Goal: Information Seeking & Learning: Learn about a topic

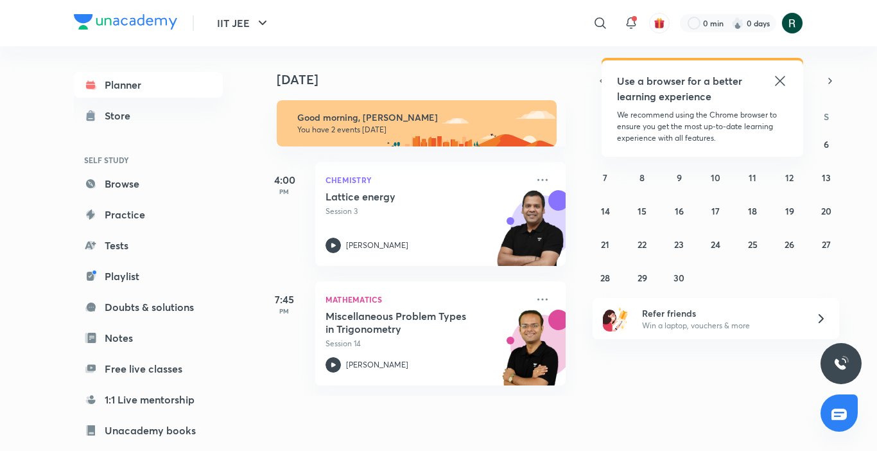
click at [779, 78] on icon at bounding box center [779, 80] width 15 height 15
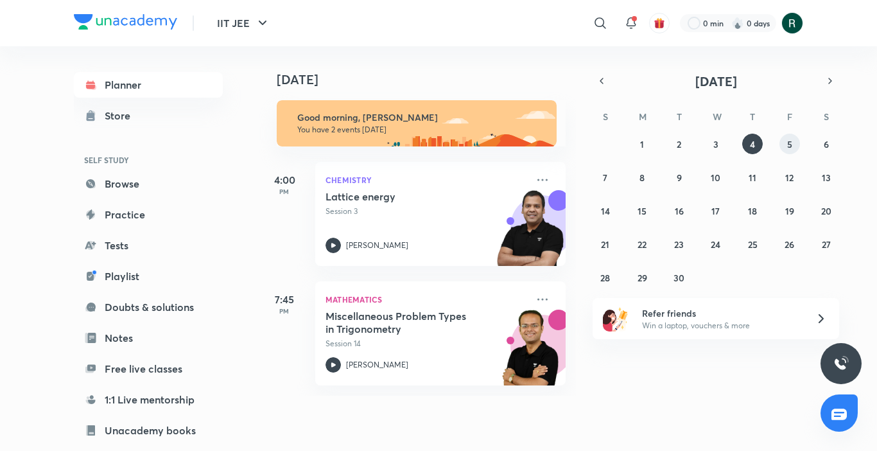
click at [789, 143] on abbr "5" at bounding box center [789, 144] width 5 height 12
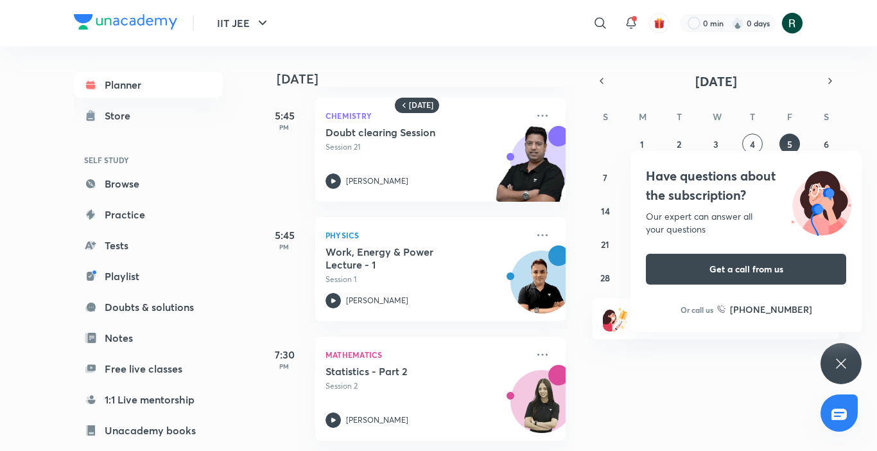
scroll to position [134, 0]
click at [836, 372] on div "Have questions about the subscription? Our expert can answer all your questions…" at bounding box center [841, 363] width 41 height 41
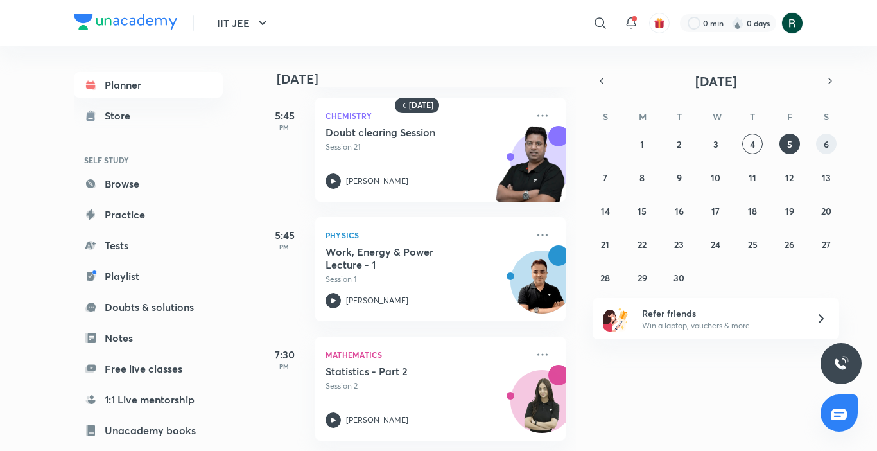
click at [830, 141] on button "6" at bounding box center [826, 144] width 21 height 21
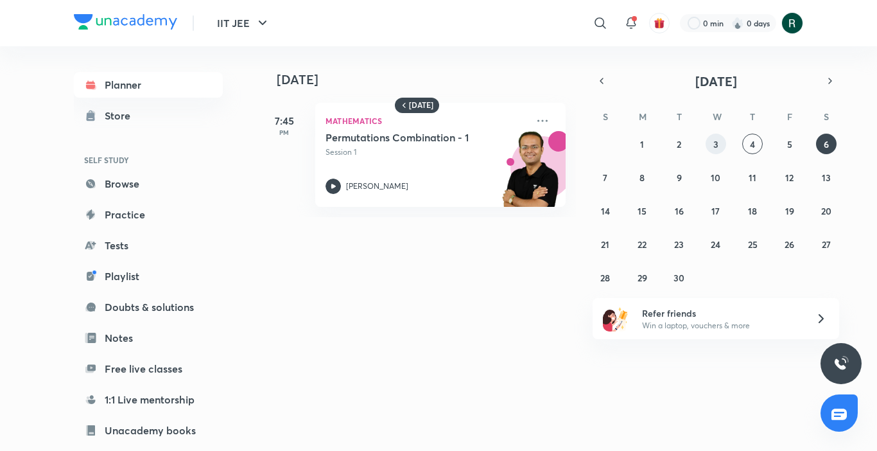
click at [714, 148] on abbr "3" at bounding box center [715, 144] width 5 height 12
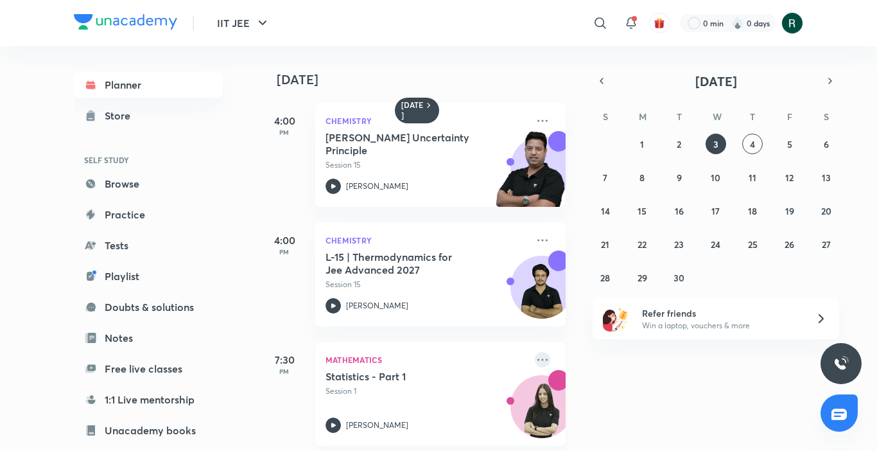
click at [535, 358] on icon at bounding box center [542, 359] width 15 height 15
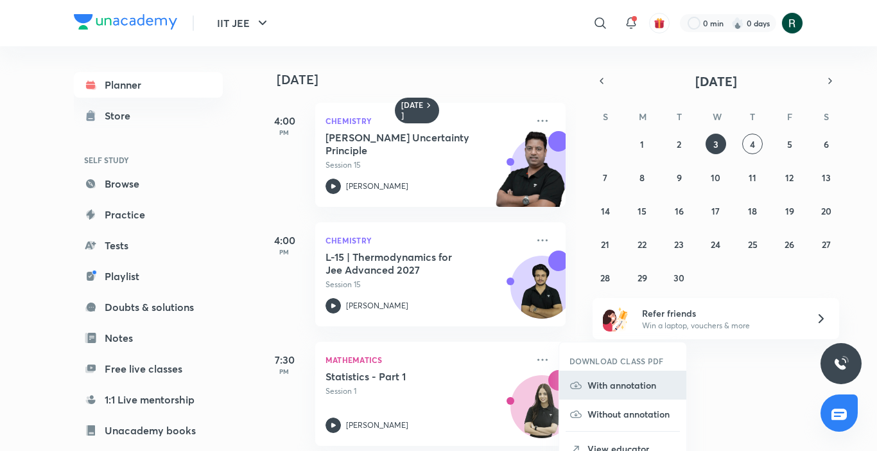
click at [638, 390] on p "With annotation" at bounding box center [631, 384] width 89 height 13
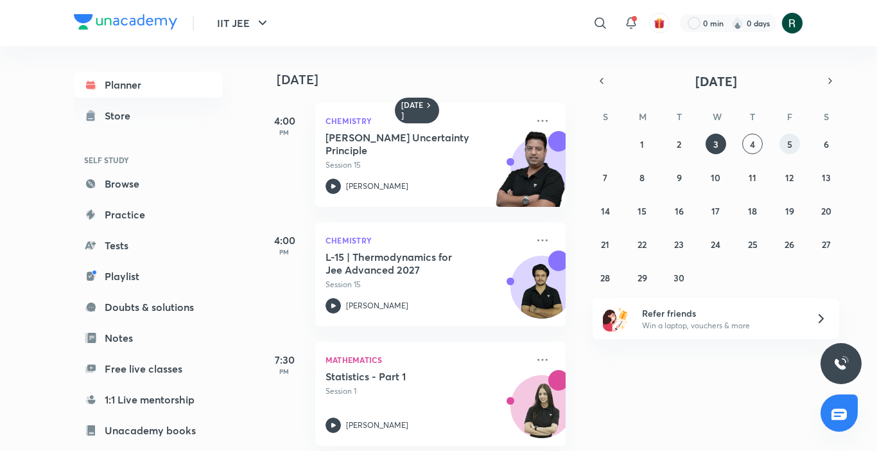
click at [795, 143] on button "5" at bounding box center [789, 144] width 21 height 21
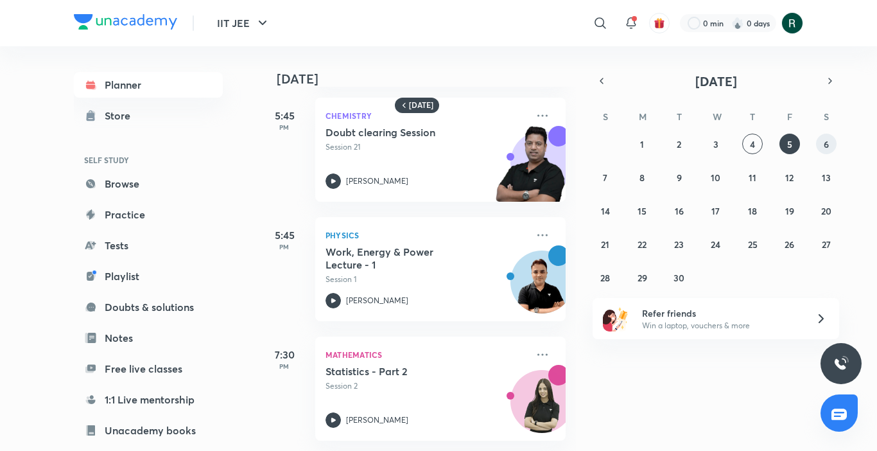
click at [831, 137] on button "6" at bounding box center [826, 144] width 21 height 21
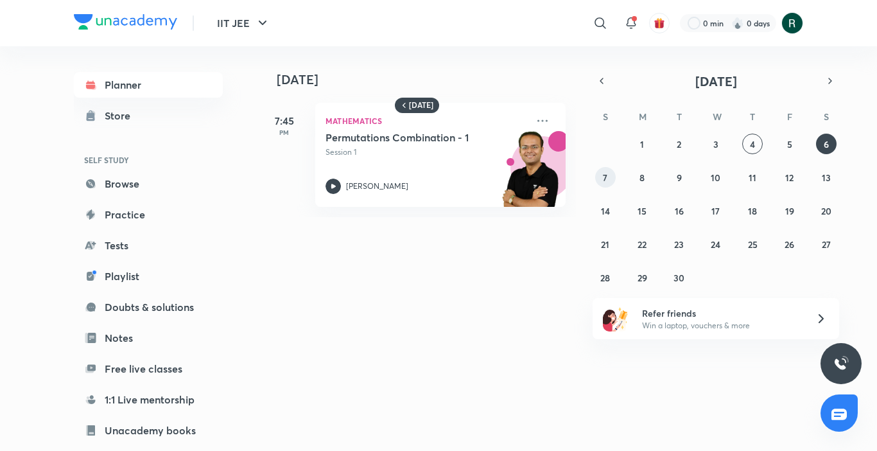
click at [605, 176] on abbr "7" at bounding box center [605, 177] width 4 height 12
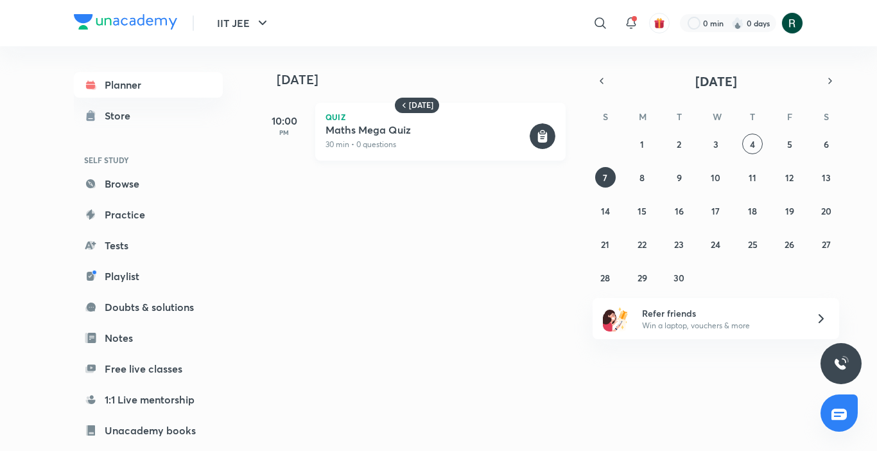
click at [477, 122] on div "Quiz Maths Mega Quiz 30 min • 0 questions" at bounding box center [440, 132] width 250 height 58
click at [535, 134] on rect at bounding box center [543, 136] width 26 height 26
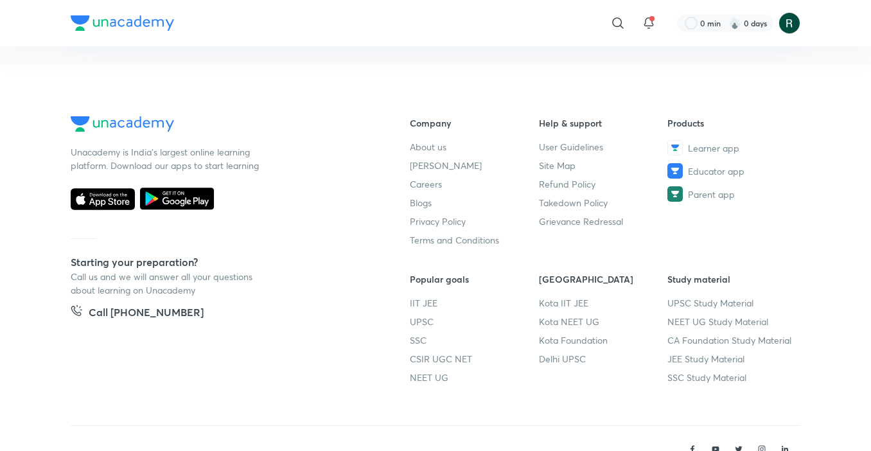
scroll to position [315, 0]
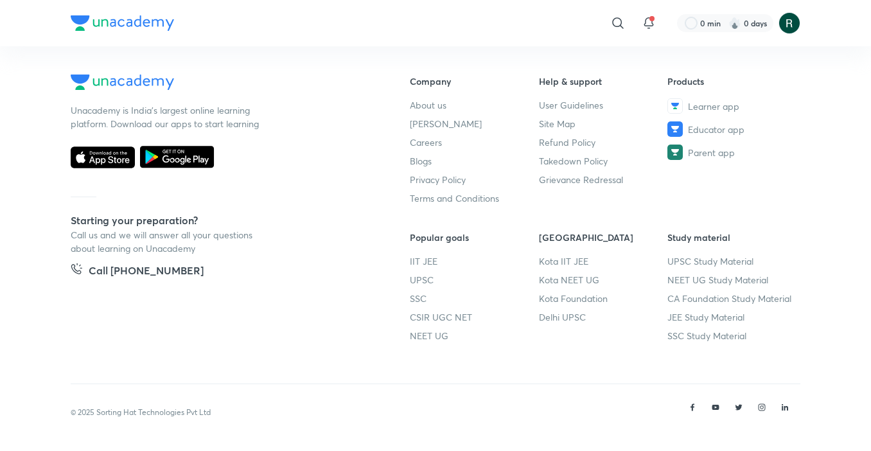
click at [141, 30] on img at bounding box center [122, 22] width 103 height 15
click at [138, 24] on img at bounding box center [122, 22] width 103 height 15
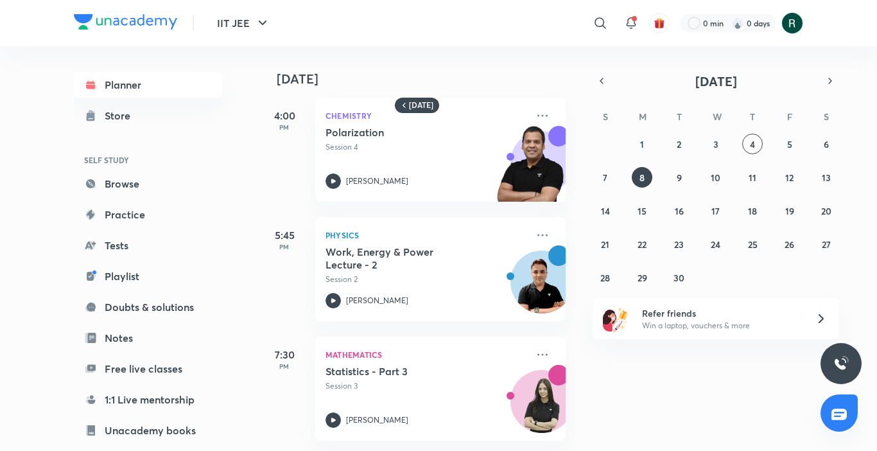
scroll to position [15, 0]
click at [677, 175] on abbr "9" at bounding box center [679, 177] width 5 height 12
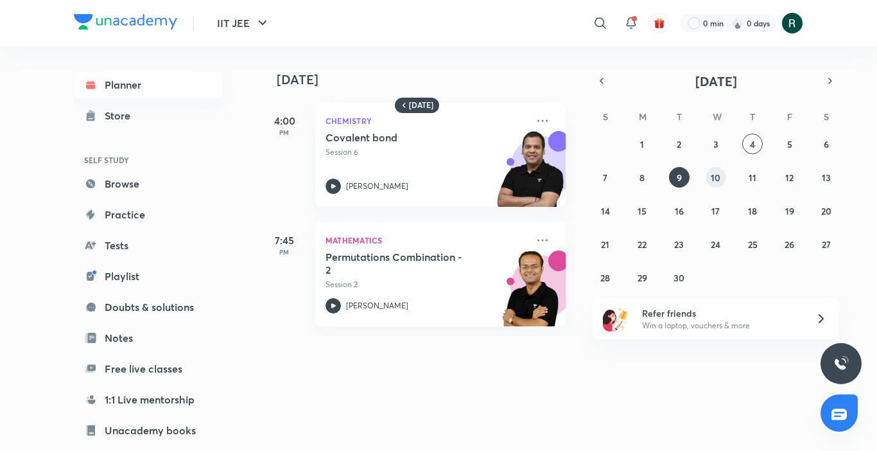
click at [724, 175] on button "10" at bounding box center [716, 177] width 21 height 21
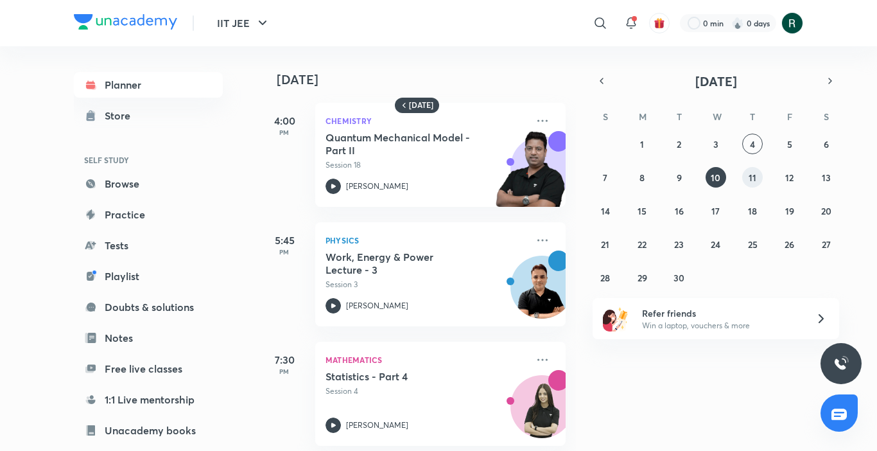
click at [752, 175] on abbr "11" at bounding box center [753, 177] width 8 height 12
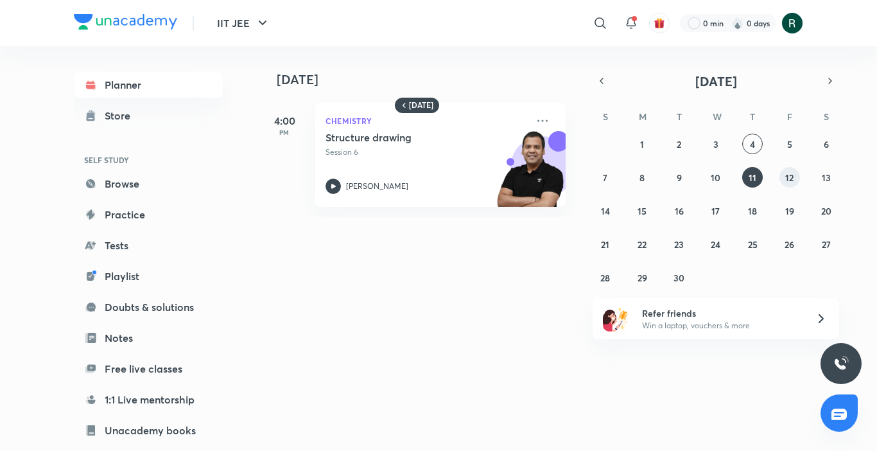
click at [792, 175] on abbr "12" at bounding box center [789, 177] width 8 height 12
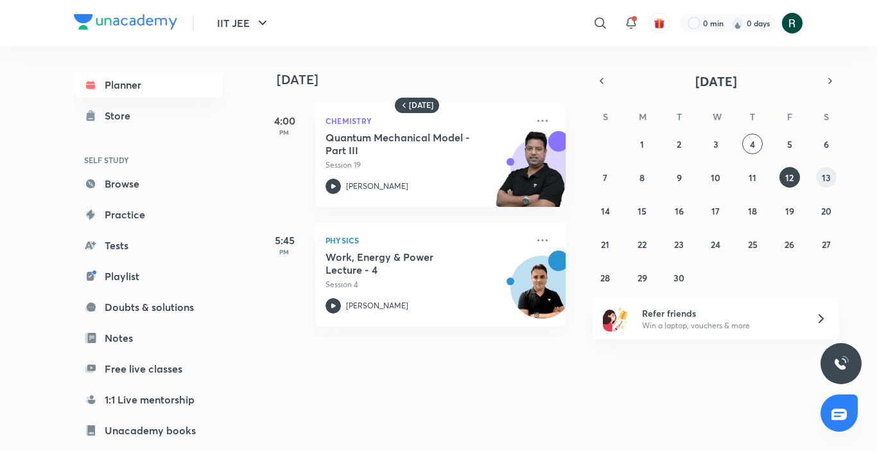
click at [833, 178] on button "13" at bounding box center [826, 177] width 21 height 21
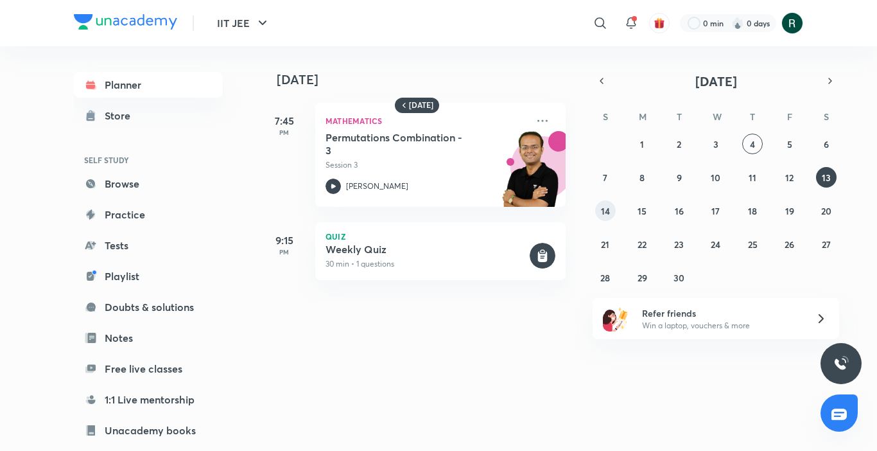
click at [604, 210] on abbr "14" at bounding box center [605, 211] width 9 height 12
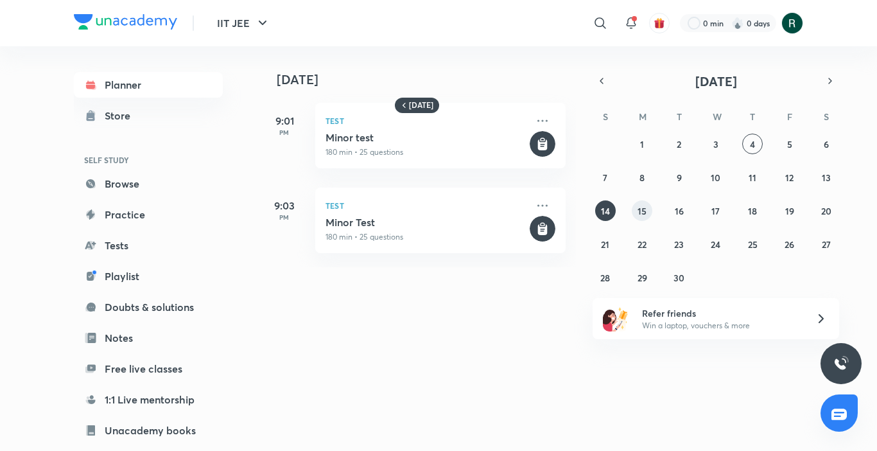
click at [641, 210] on abbr "15" at bounding box center [642, 211] width 9 height 12
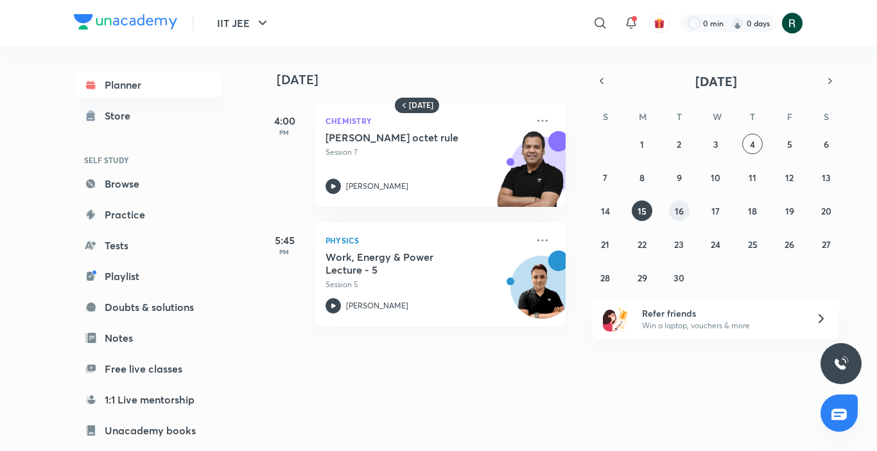
click at [682, 220] on button "16" at bounding box center [679, 210] width 21 height 21
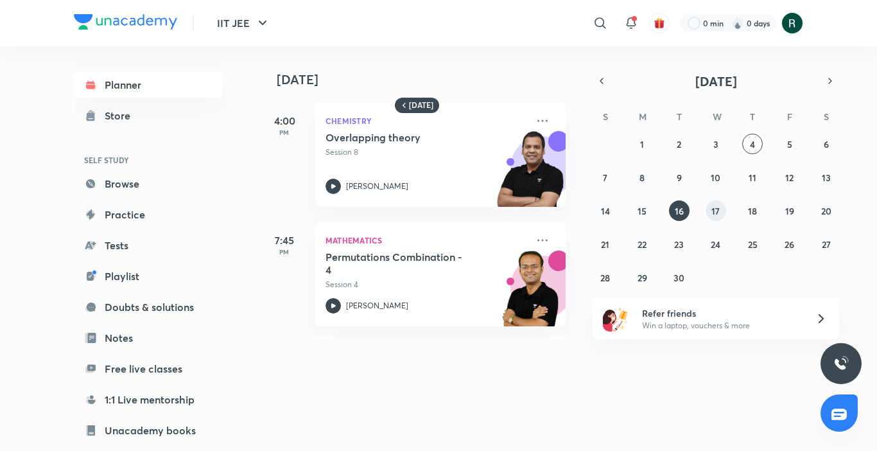
click at [718, 211] on abbr "17" at bounding box center [715, 211] width 8 height 12
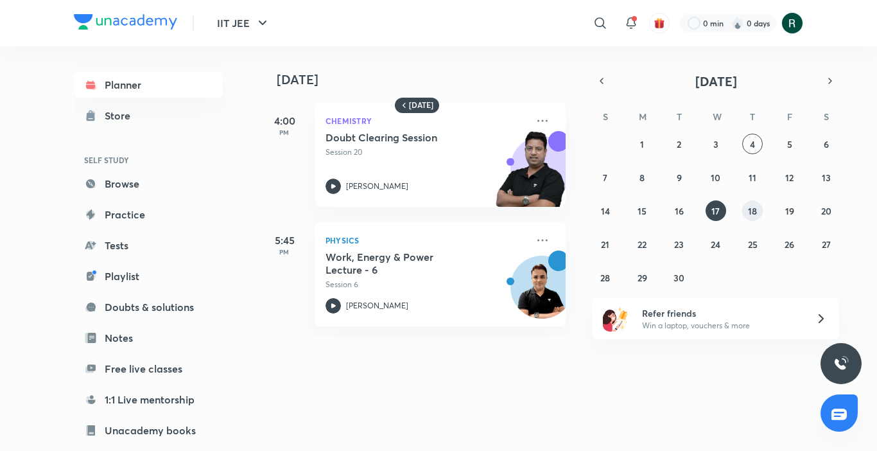
click at [751, 211] on abbr "18" at bounding box center [752, 211] width 9 height 12
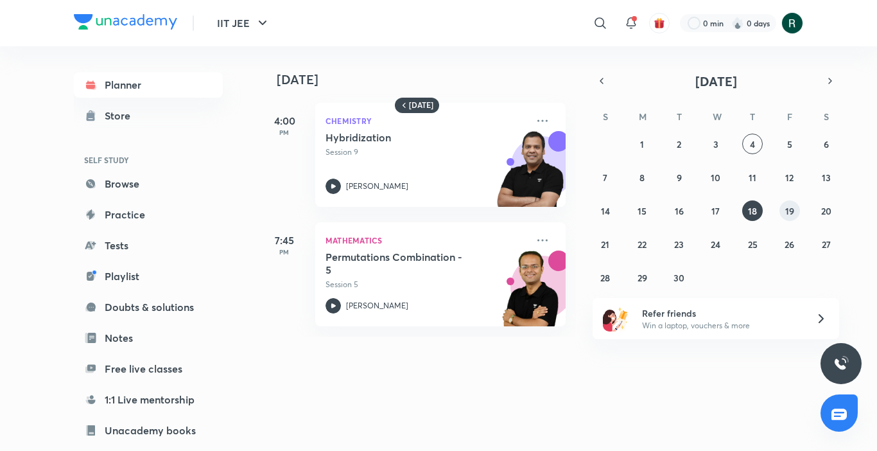
click at [788, 211] on abbr "19" at bounding box center [789, 211] width 9 height 12
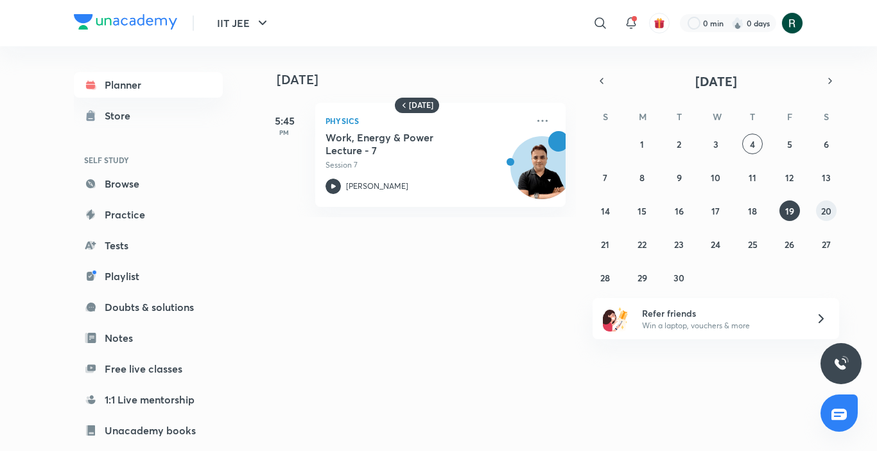
click at [824, 210] on abbr "20" at bounding box center [826, 211] width 10 height 12
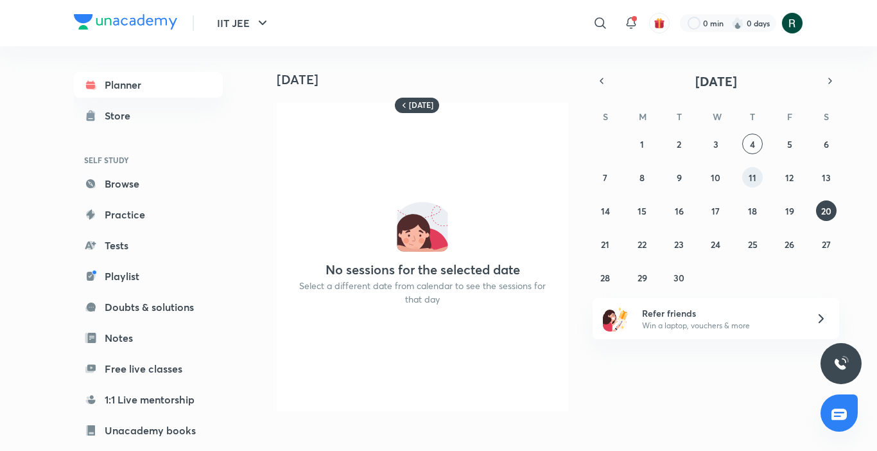
click at [753, 176] on abbr "11" at bounding box center [753, 177] width 8 height 12
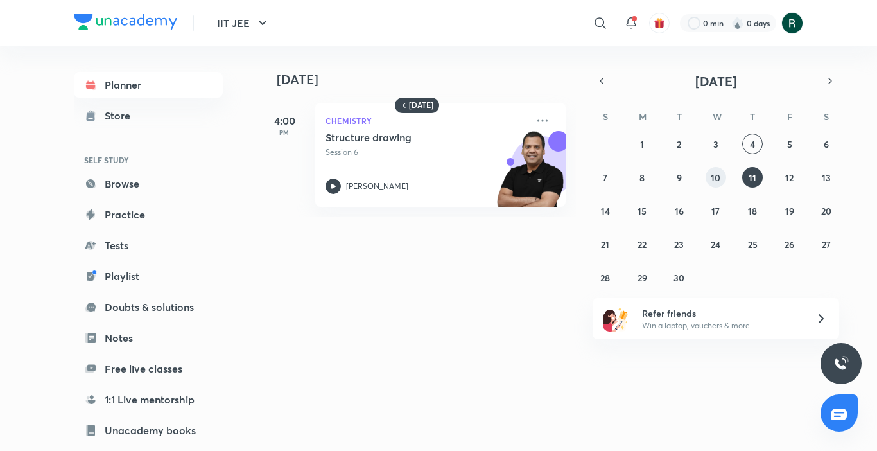
click at [718, 177] on abbr "10" at bounding box center [716, 177] width 10 height 12
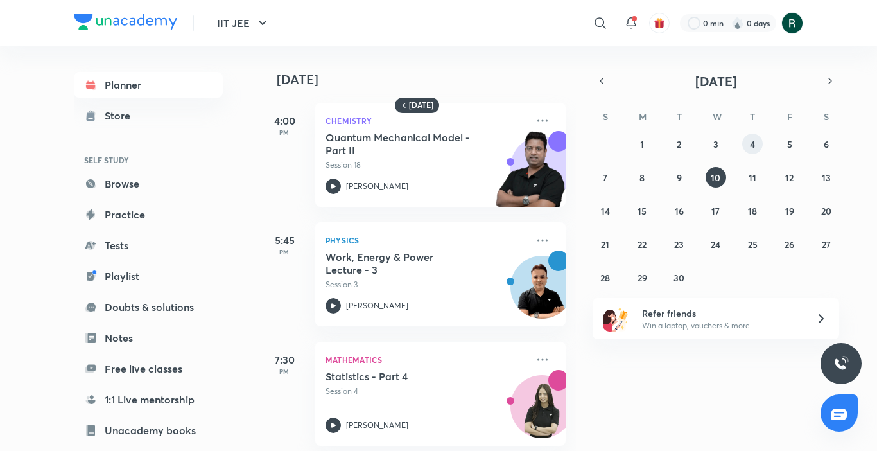
click at [756, 144] on button "4" at bounding box center [752, 144] width 21 height 21
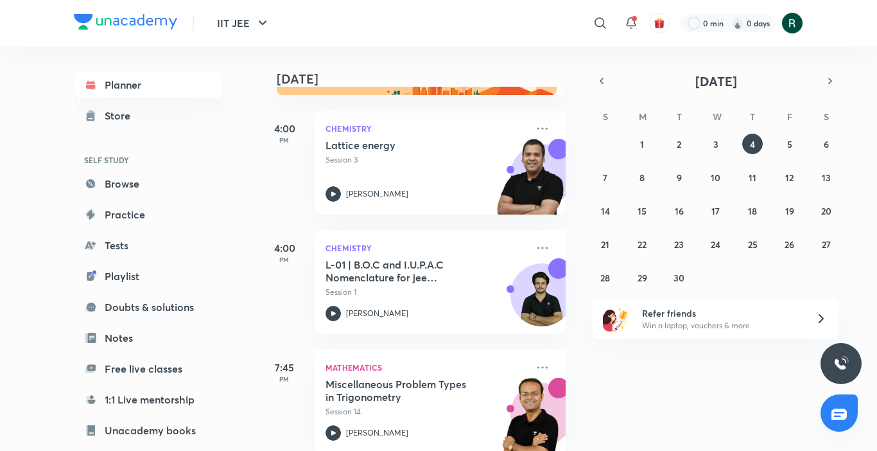
scroll to position [74, 0]
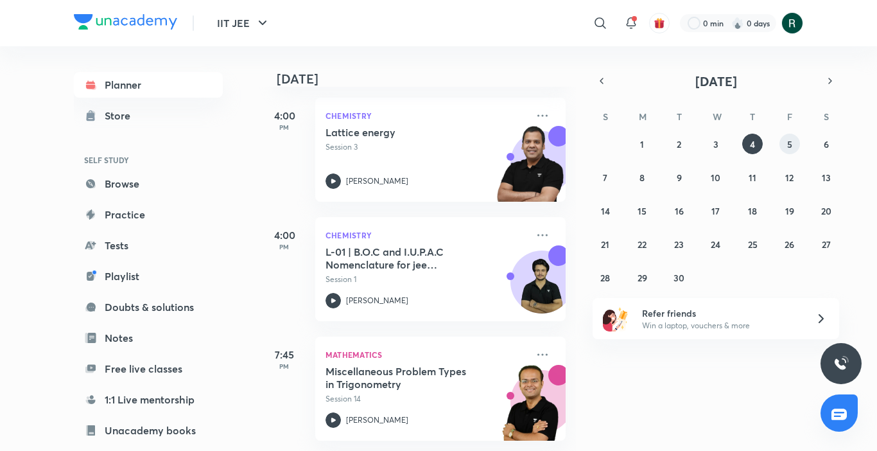
click at [784, 148] on button "5" at bounding box center [789, 144] width 21 height 21
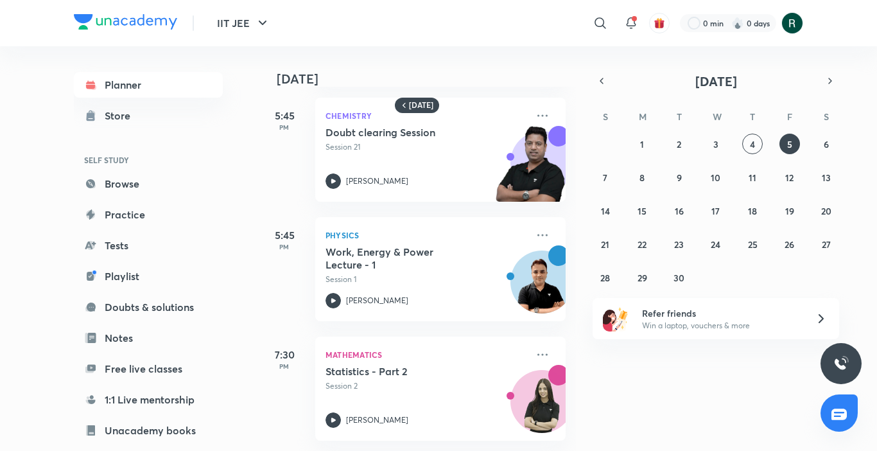
scroll to position [254, 0]
click at [602, 89] on button "button" at bounding box center [602, 81] width 18 height 18
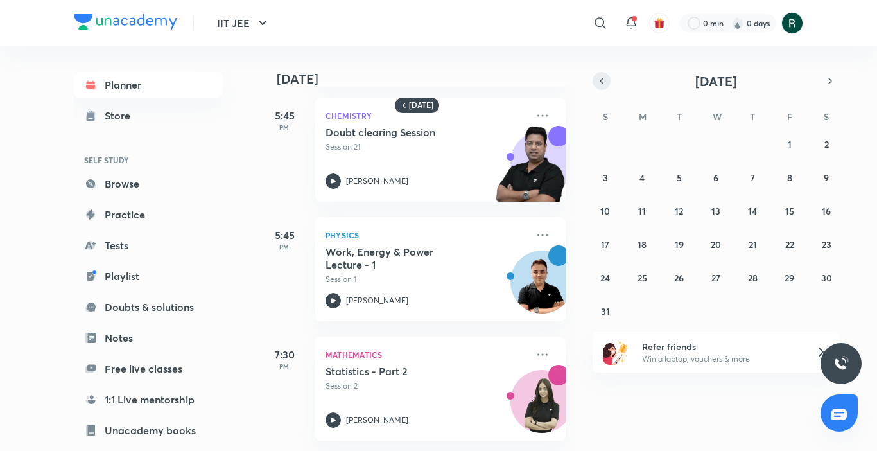
click at [602, 89] on button "button" at bounding box center [602, 81] width 18 height 18
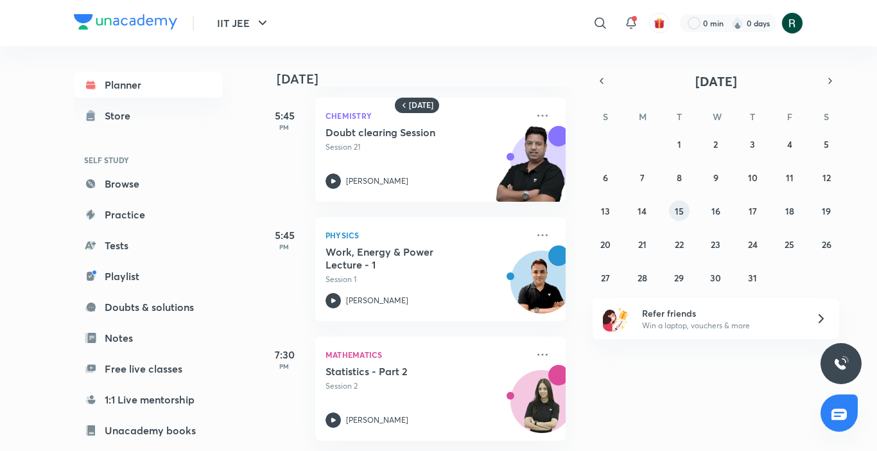
click at [675, 211] on abbr "15" at bounding box center [679, 211] width 9 height 12
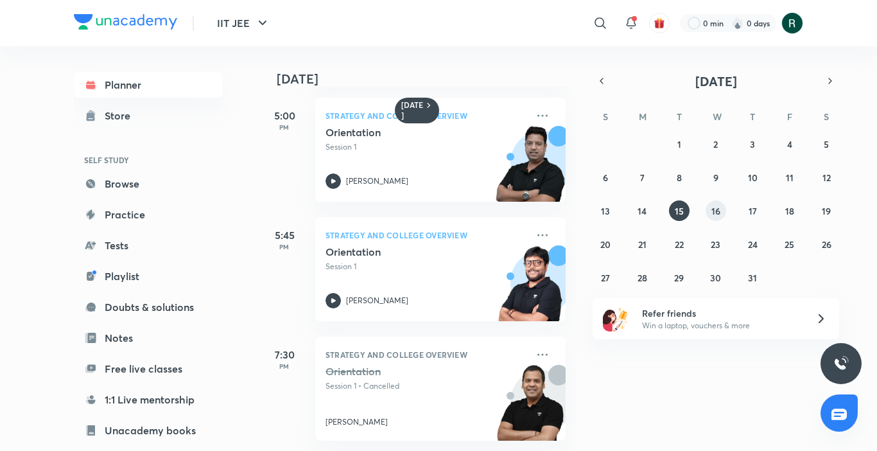
click at [715, 205] on abbr "16" at bounding box center [715, 211] width 9 height 12
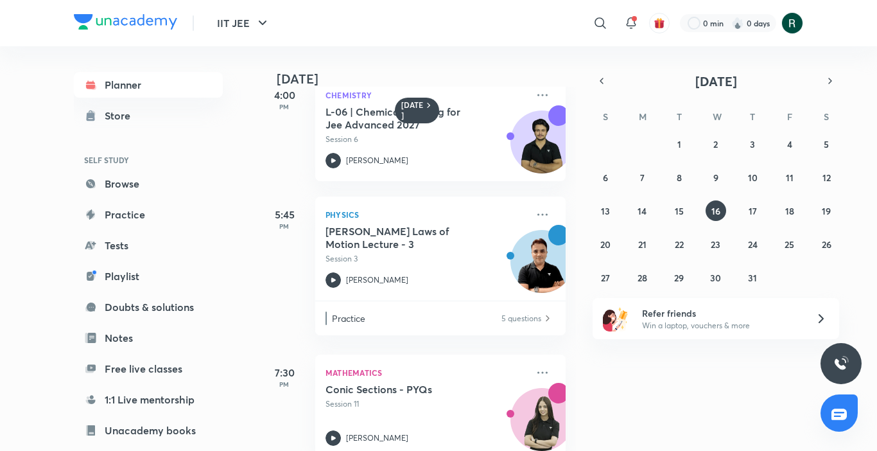
scroll to position [53, 0]
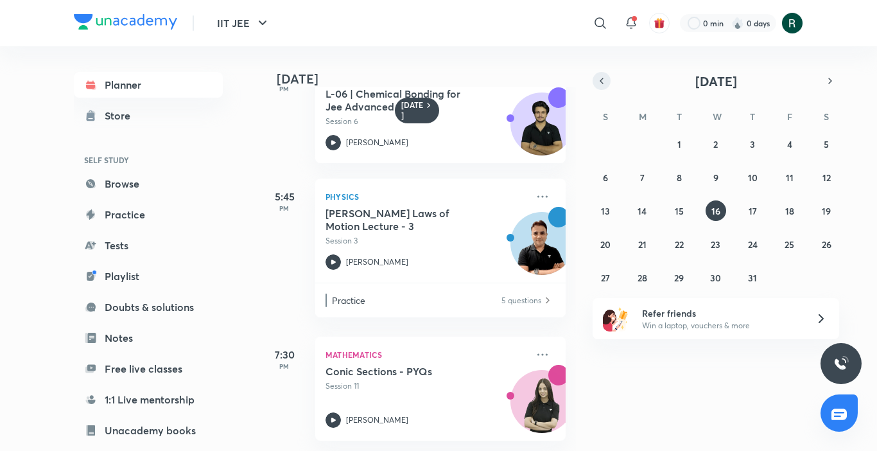
click at [595, 83] on button "button" at bounding box center [602, 81] width 18 height 18
click at [745, 138] on button "5" at bounding box center [752, 144] width 21 height 21
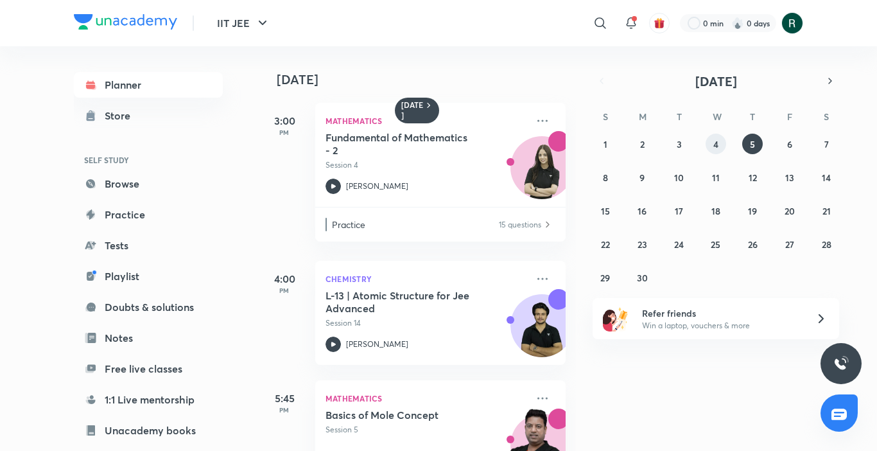
click at [708, 146] on button "4" at bounding box center [716, 144] width 21 height 21
click at [540, 115] on icon at bounding box center [542, 120] width 15 height 15
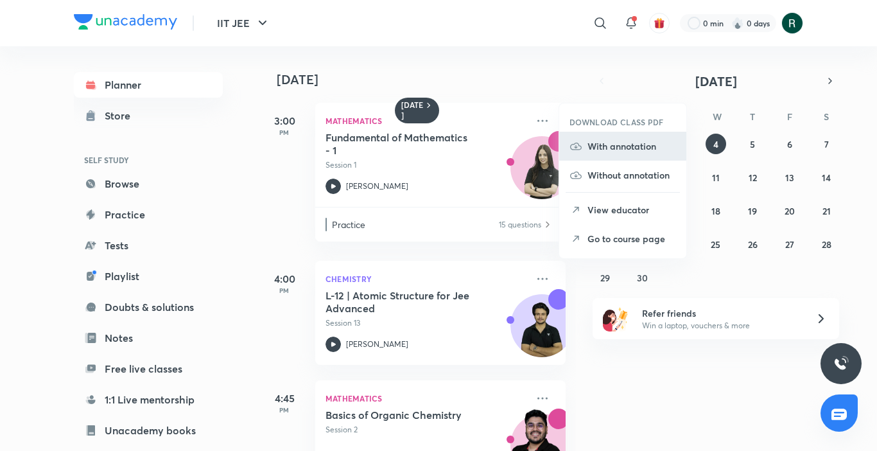
click at [618, 145] on p "With annotation" at bounding box center [631, 145] width 89 height 13
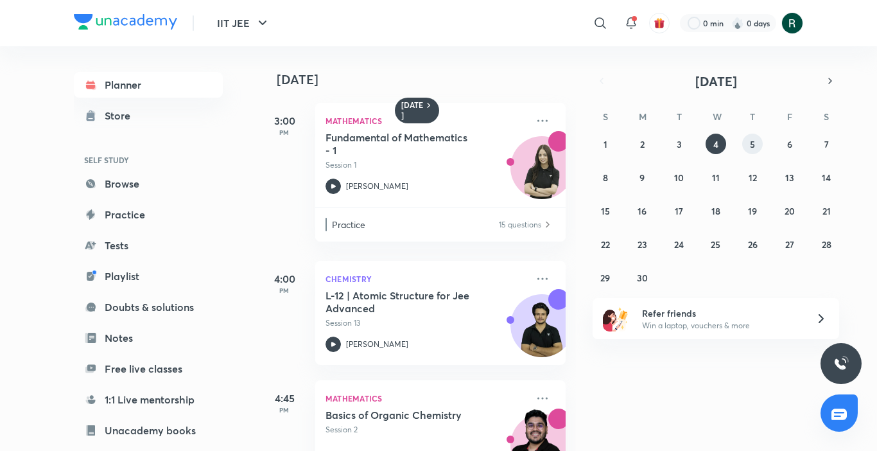
click at [754, 145] on abbr "5" at bounding box center [752, 144] width 5 height 12
click at [784, 146] on button "6" at bounding box center [789, 144] width 21 height 21
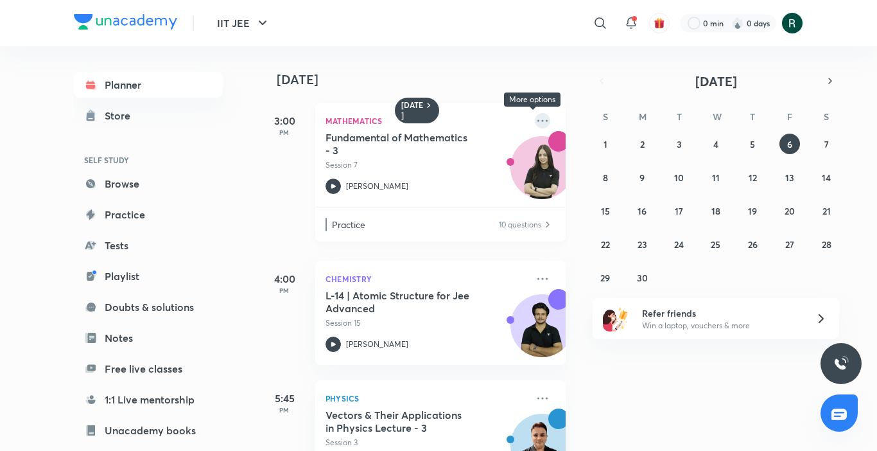
click at [535, 119] on icon at bounding box center [542, 120] width 15 height 15
click at [770, 91] on div "[DATE] S M T W T F S 1 2 3 4 5 6 7 8 9 10 11 12 13 14 15 16 17 18 19 20 21 22 2…" at bounding box center [716, 180] width 247 height 216
click at [821, 144] on button "7" at bounding box center [826, 144] width 21 height 21
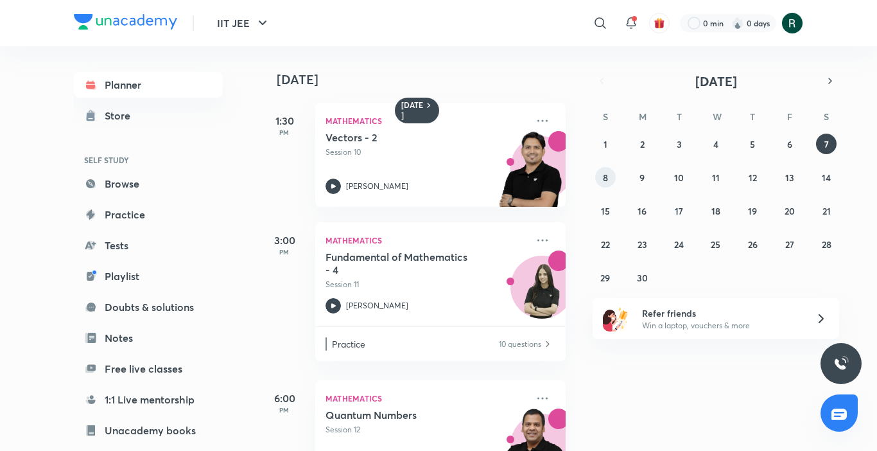
click at [604, 178] on abbr "8" at bounding box center [605, 177] width 5 height 12
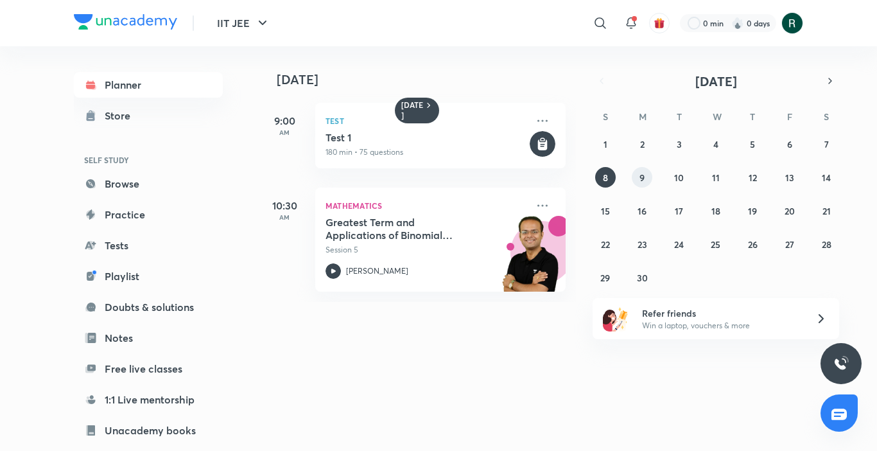
click at [640, 178] on abbr "9" at bounding box center [641, 177] width 5 height 12
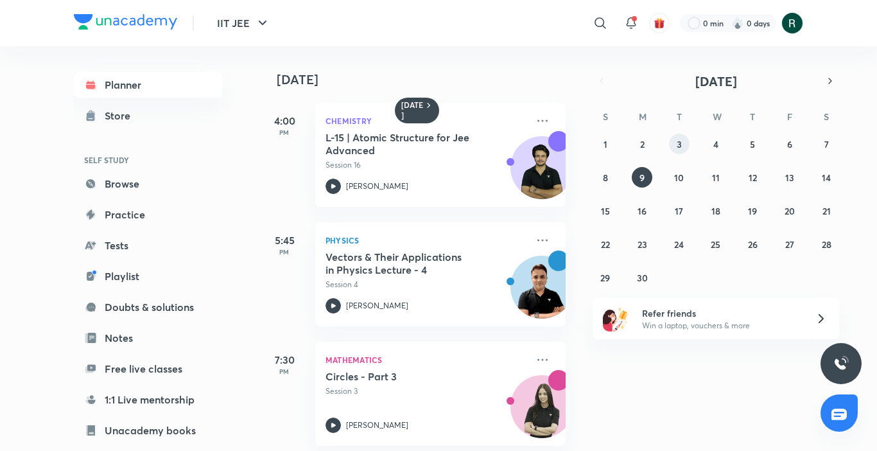
click at [681, 138] on abbr "3" at bounding box center [679, 144] width 5 height 12
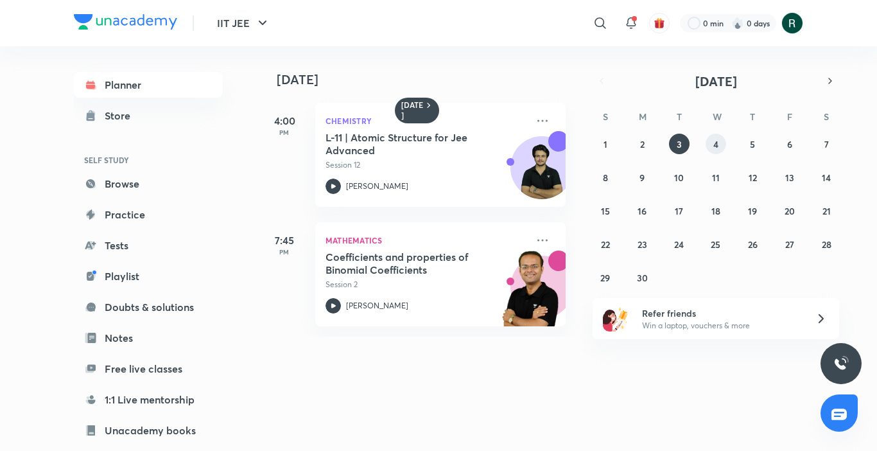
click at [713, 143] on abbr "4" at bounding box center [715, 144] width 5 height 12
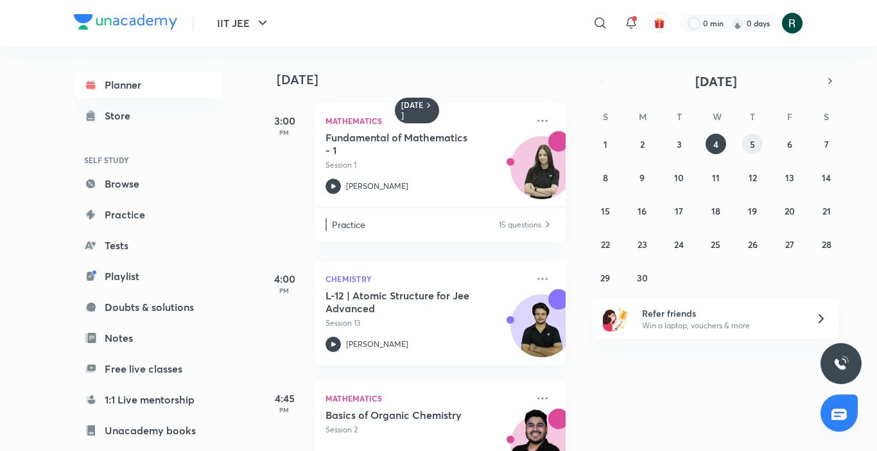
click at [752, 146] on abbr "5" at bounding box center [752, 144] width 5 height 12
click at [535, 118] on icon at bounding box center [542, 120] width 15 height 15
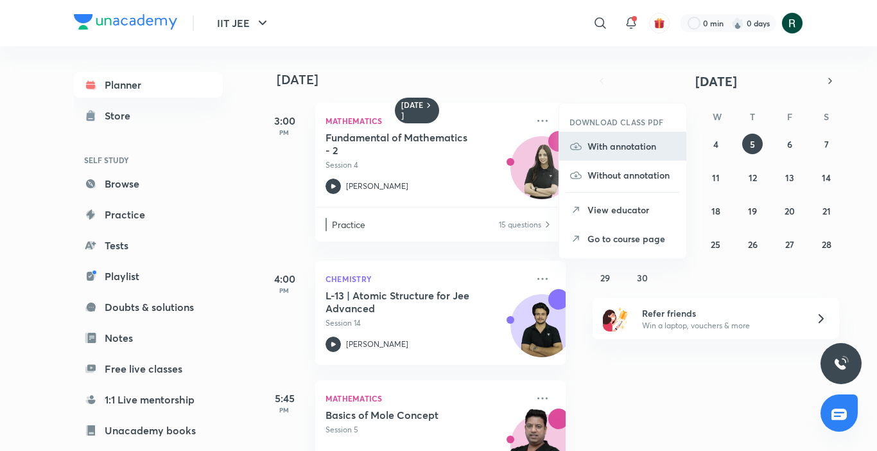
click at [621, 150] on p "With annotation" at bounding box center [631, 145] width 89 height 13
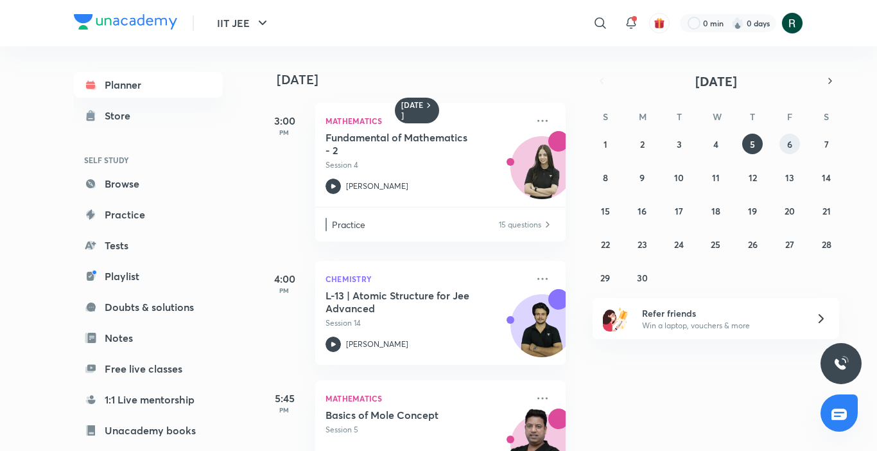
drag, startPoint x: 767, startPoint y: 145, endPoint x: 787, endPoint y: 147, distance: 19.4
click at [773, 145] on div "1 2 3 4 5 6 7 8 9 10 11 12 13 14 15 16 17 18 19 20 21 22 23 24 25 26 27 28 29 3…" at bounding box center [716, 211] width 247 height 154
click at [787, 147] on abbr "6" at bounding box center [789, 144] width 5 height 12
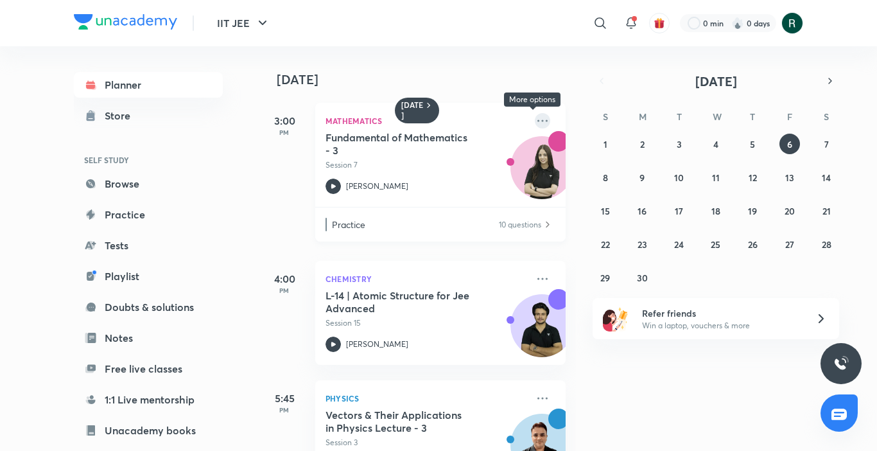
click at [535, 116] on icon at bounding box center [542, 120] width 15 height 15
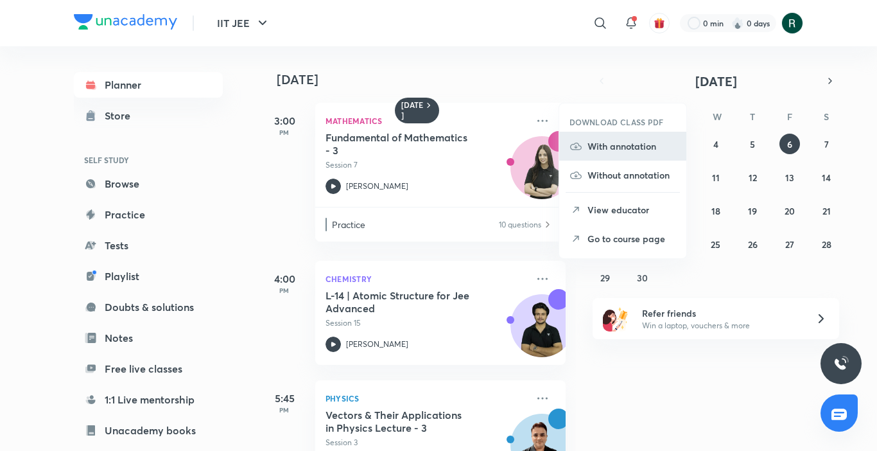
click at [618, 153] on li "With annotation" at bounding box center [622, 146] width 127 height 29
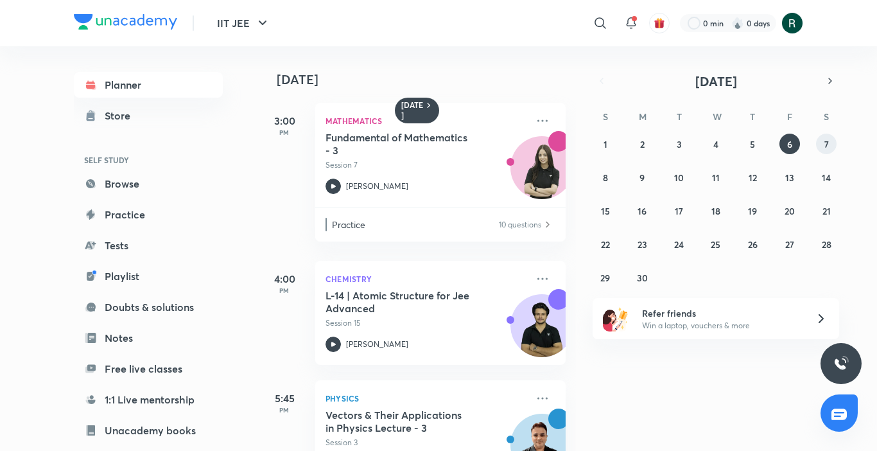
click at [828, 143] on abbr "7" at bounding box center [826, 144] width 4 height 12
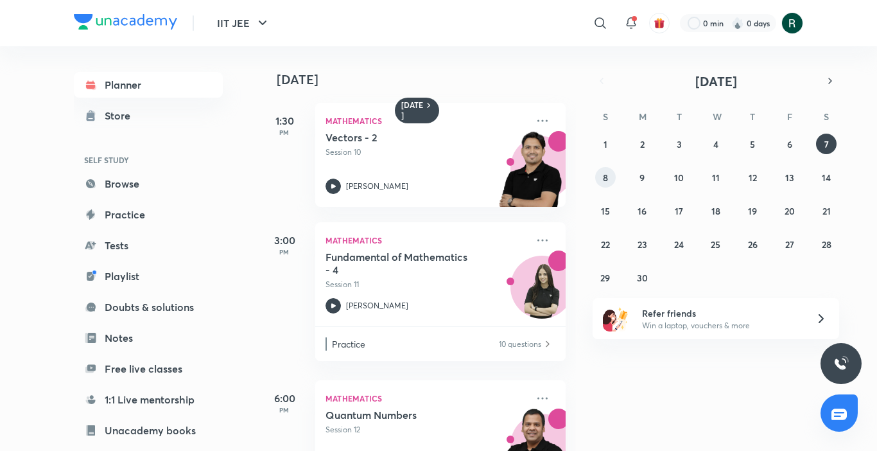
click at [601, 179] on button "8" at bounding box center [605, 177] width 21 height 21
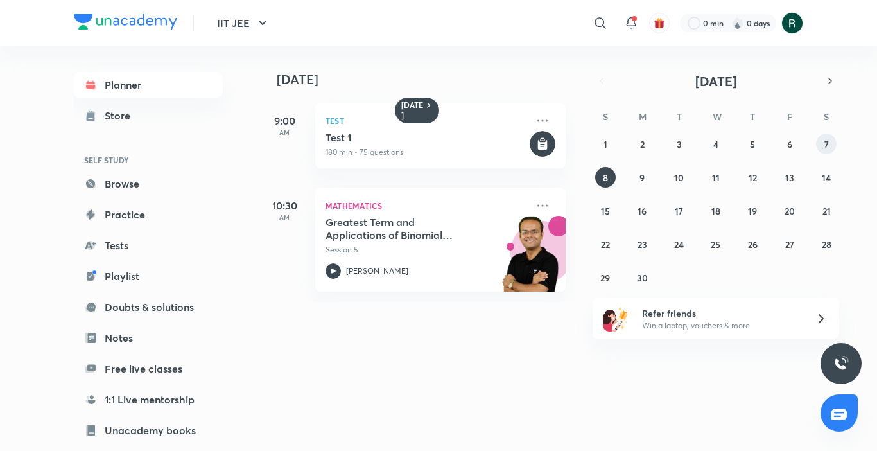
click at [828, 141] on abbr "7" at bounding box center [826, 144] width 4 height 12
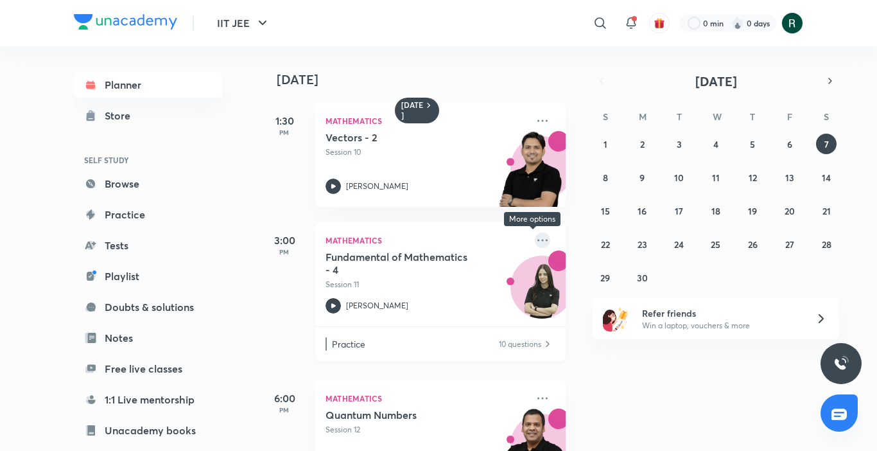
click at [535, 241] on icon at bounding box center [542, 239] width 15 height 15
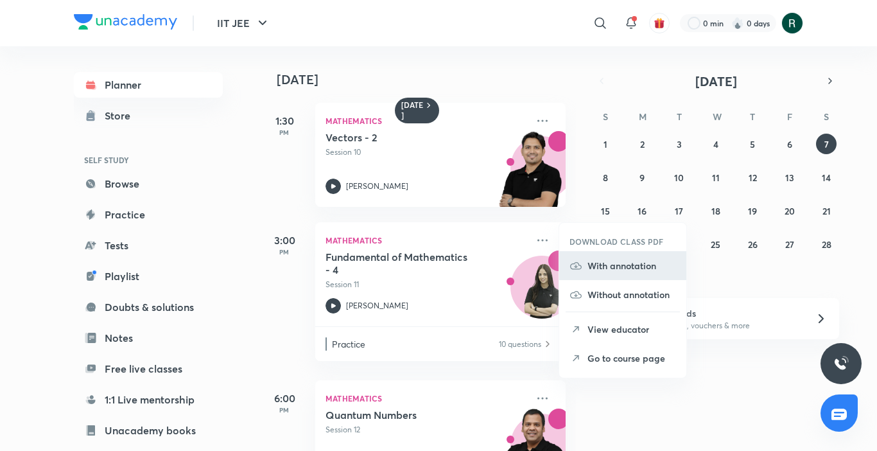
click at [598, 266] on p "With annotation" at bounding box center [631, 265] width 89 height 13
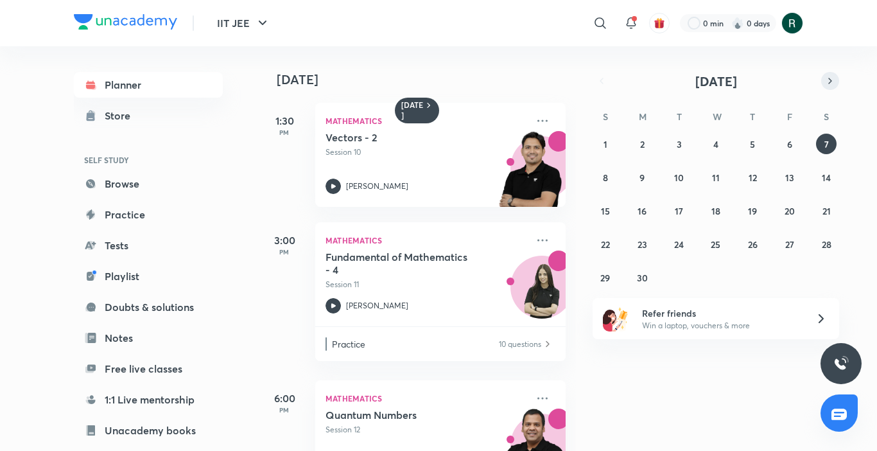
click at [824, 87] on button "button" at bounding box center [830, 81] width 18 height 18
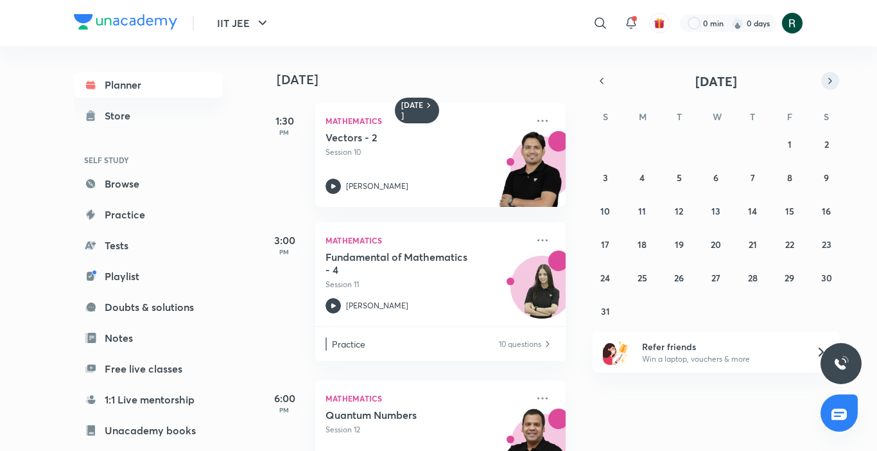
click at [824, 87] on button "button" at bounding box center [830, 81] width 18 height 18
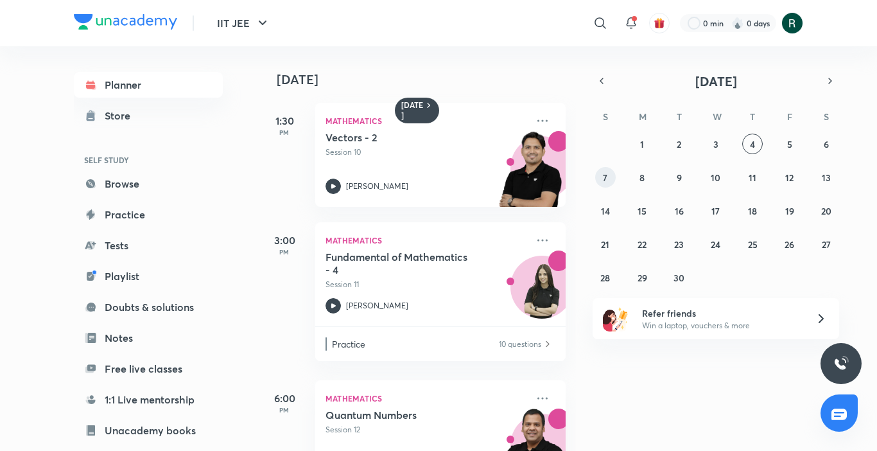
click at [612, 177] on button "7" at bounding box center [605, 177] width 21 height 21
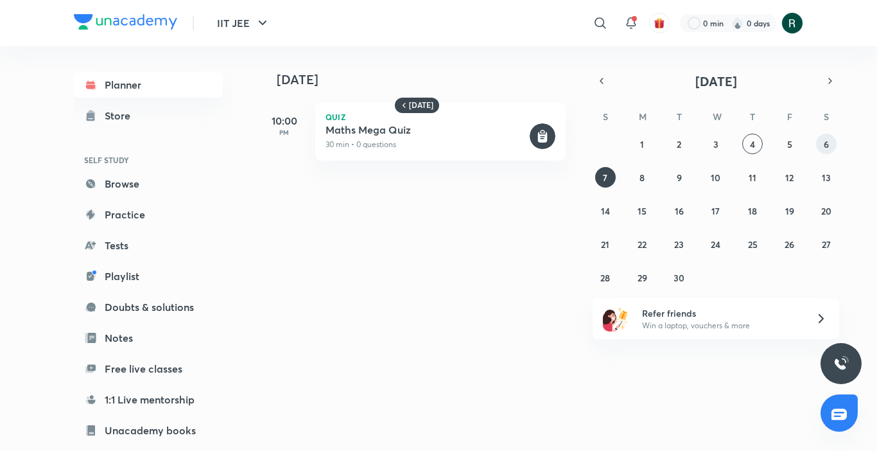
click at [829, 143] on abbr "6" at bounding box center [826, 144] width 5 height 12
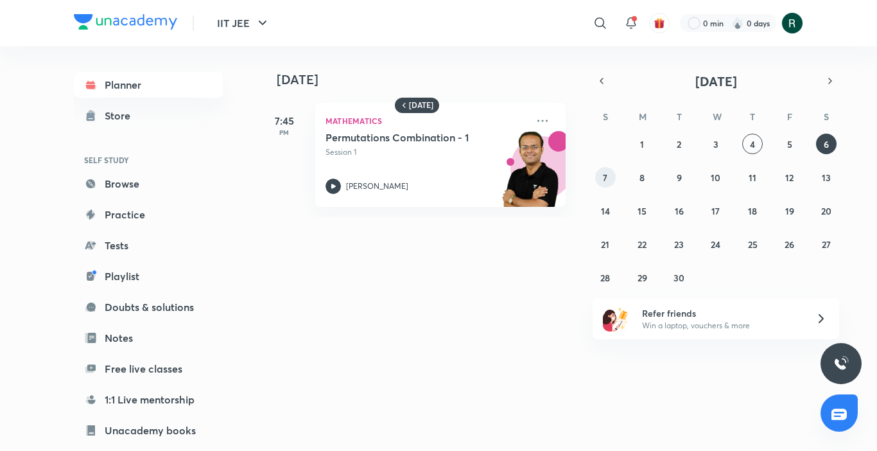
click at [605, 180] on abbr "7" at bounding box center [605, 177] width 4 height 12
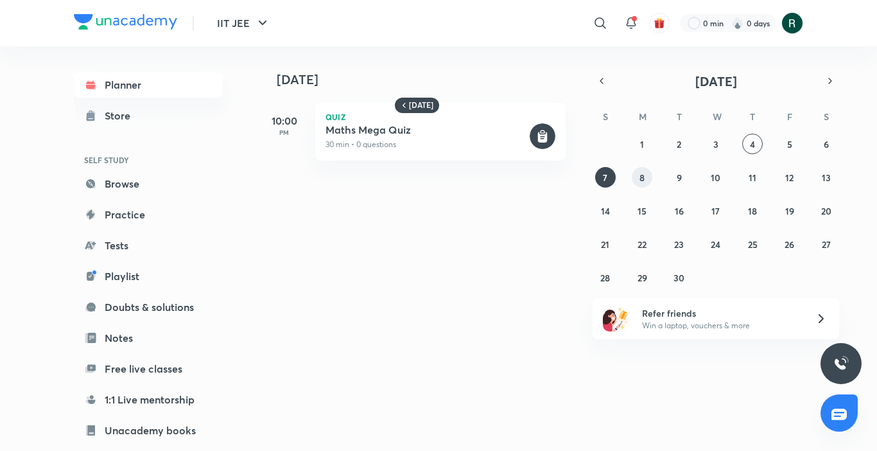
click at [638, 180] on button "8" at bounding box center [642, 177] width 21 height 21
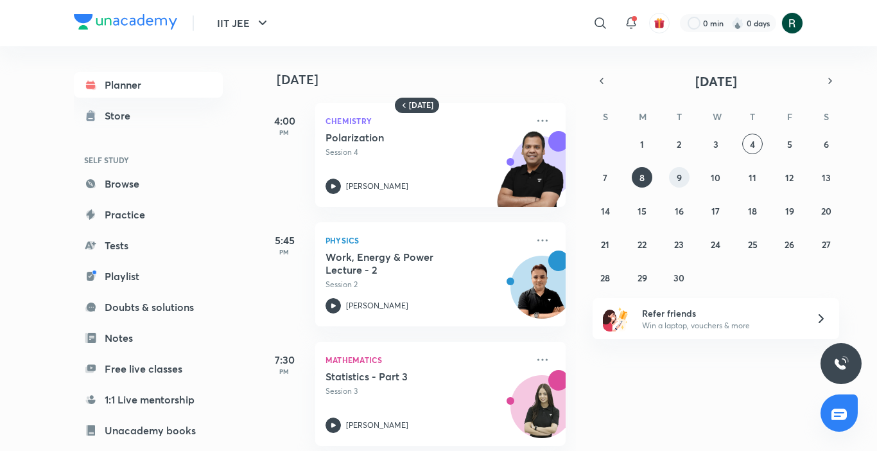
click at [683, 176] on button "9" at bounding box center [679, 177] width 21 height 21
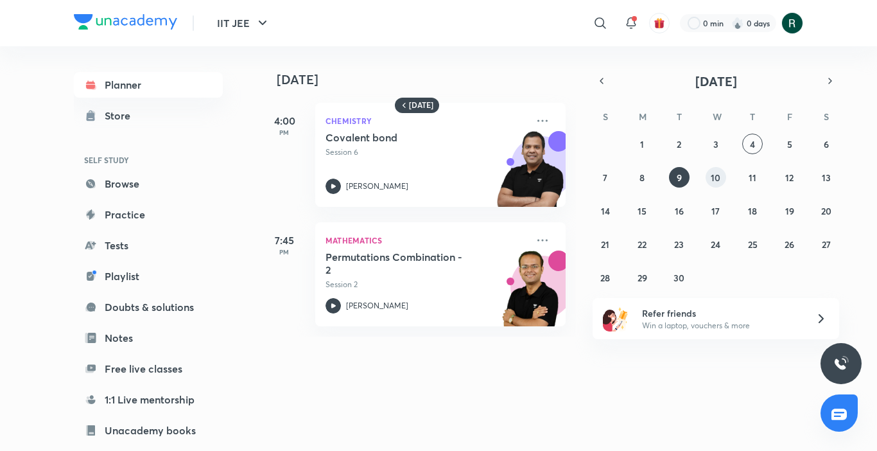
click at [724, 176] on button "10" at bounding box center [716, 177] width 21 height 21
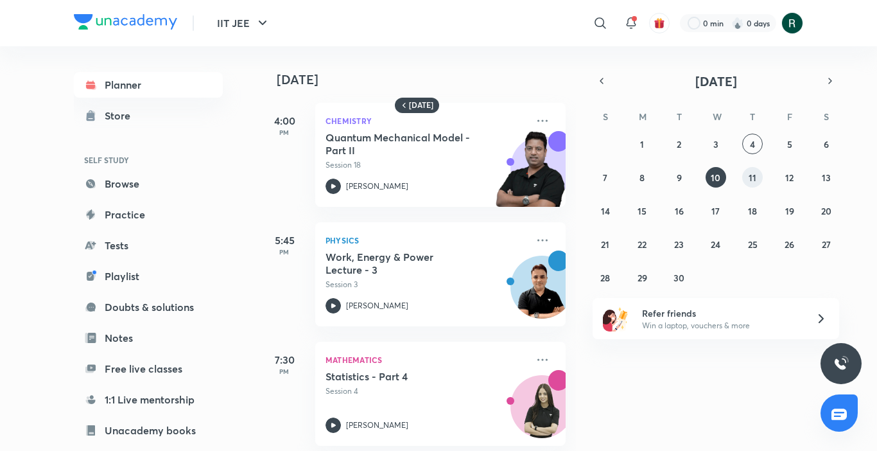
click at [751, 180] on abbr "11" at bounding box center [753, 177] width 8 height 12
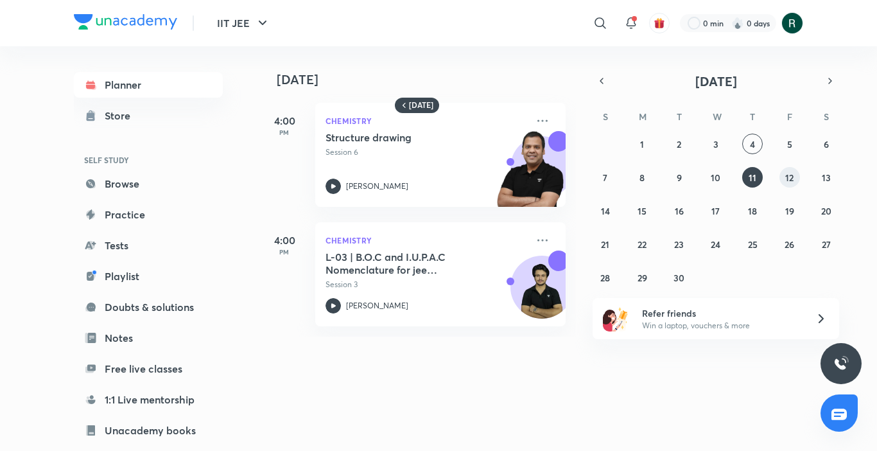
click at [794, 182] on button "12" at bounding box center [789, 177] width 21 height 21
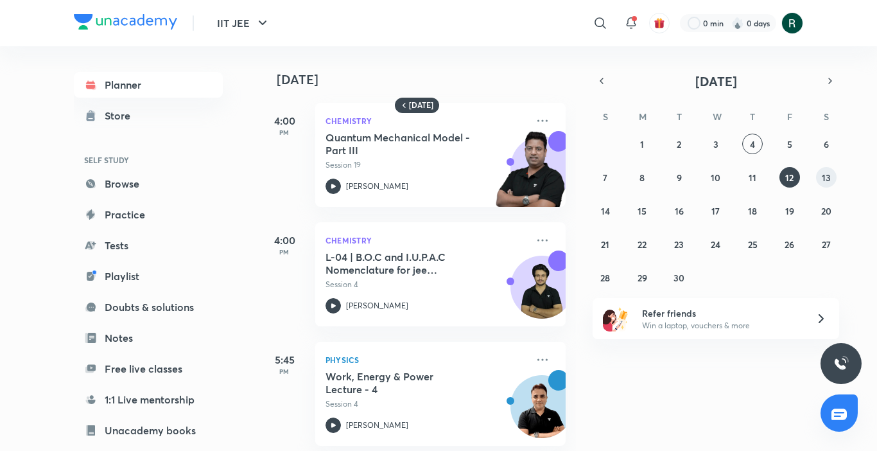
click at [827, 173] on abbr "13" at bounding box center [826, 177] width 9 height 12
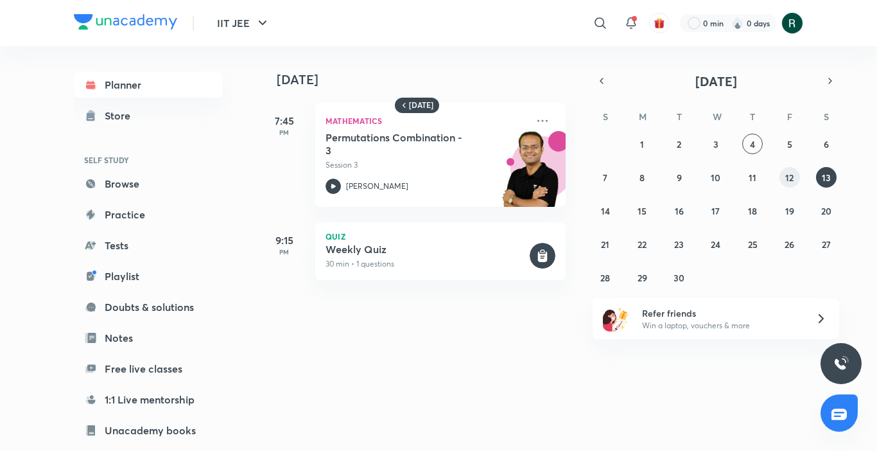
click at [787, 174] on abbr "12" at bounding box center [789, 177] width 8 height 12
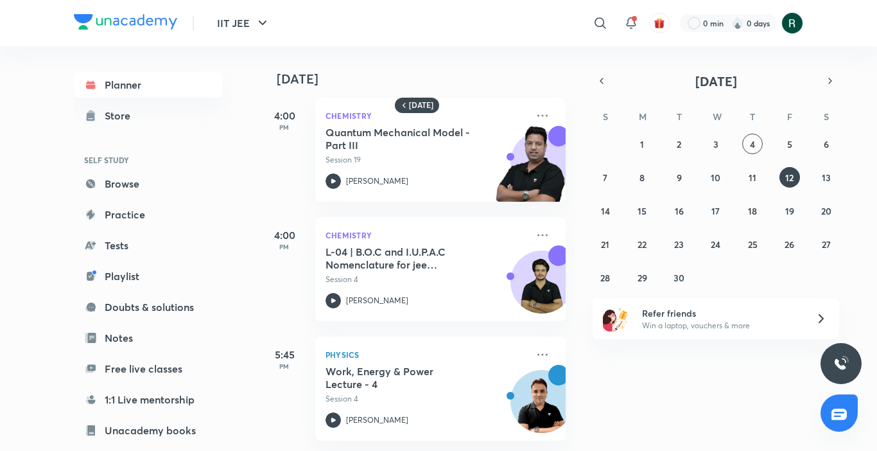
scroll to position [15, 0]
click at [749, 144] on button "4" at bounding box center [752, 144] width 21 height 21
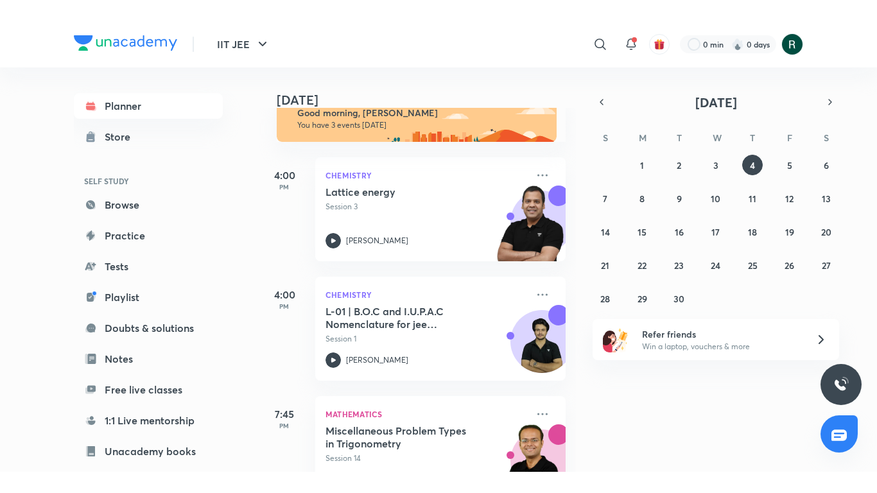
scroll to position [74, 0]
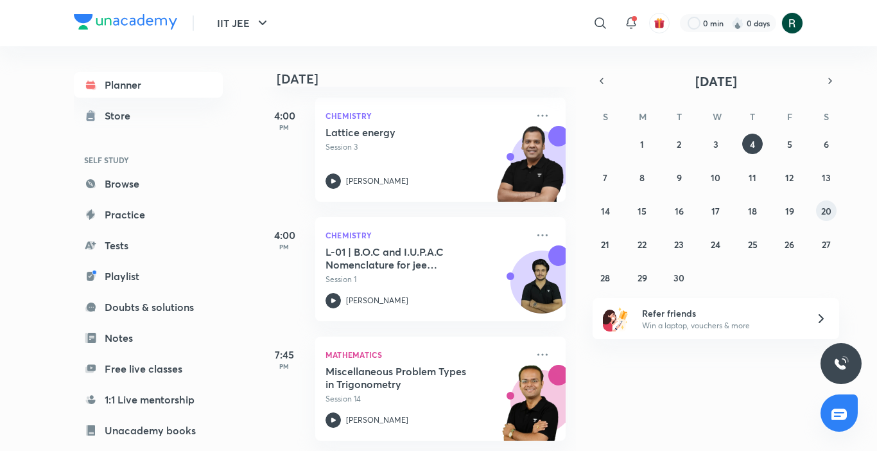
click at [819, 203] on button "20" at bounding box center [826, 210] width 21 height 21
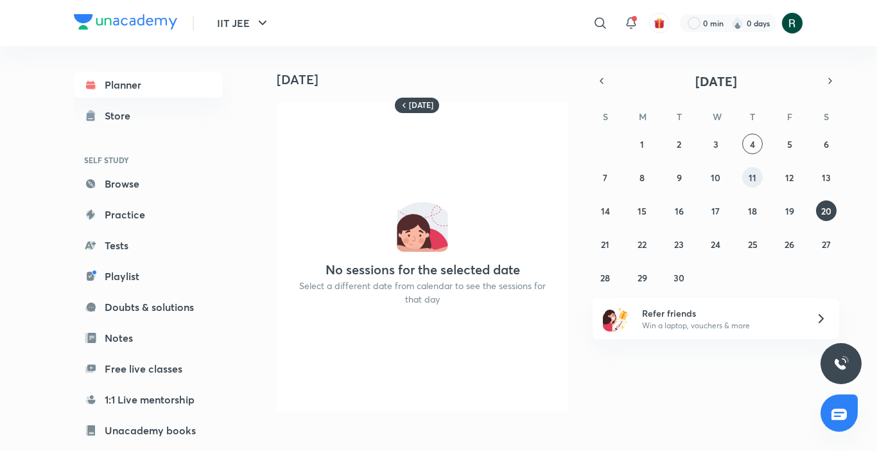
click at [752, 178] on abbr "11" at bounding box center [753, 177] width 8 height 12
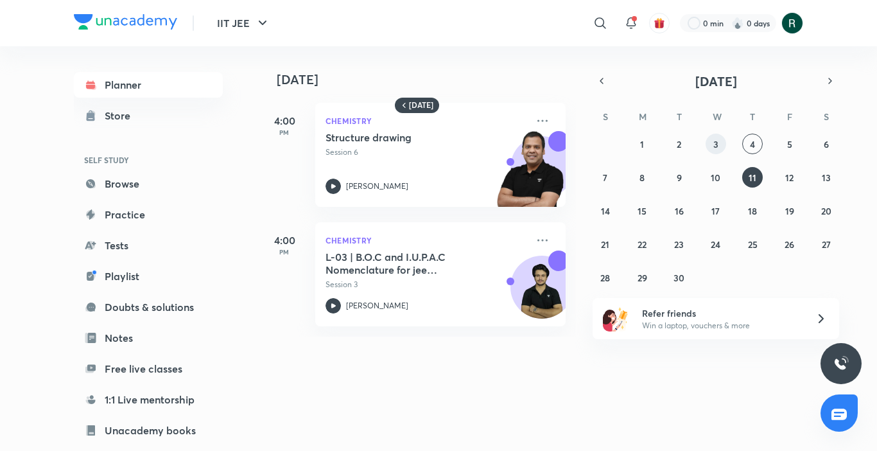
click at [718, 143] on button "3" at bounding box center [716, 144] width 21 height 21
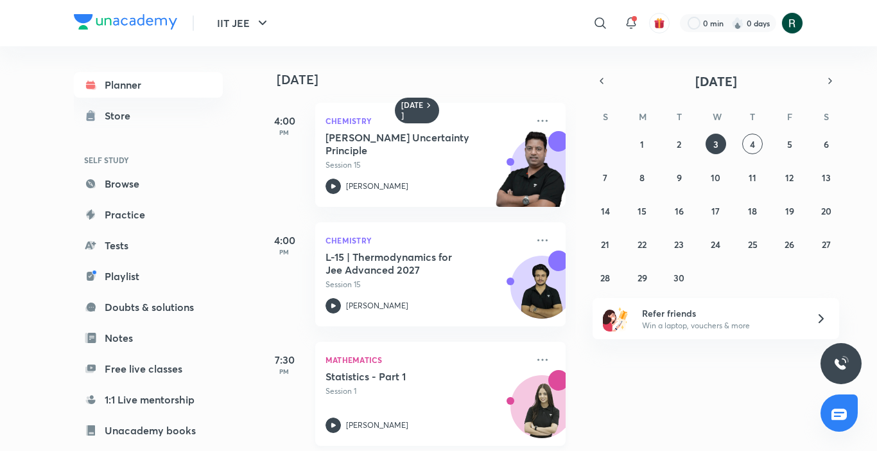
click at [442, 387] on p "Session 1" at bounding box center [427, 391] width 202 height 12
